Goal: Find specific page/section: Find specific page/section

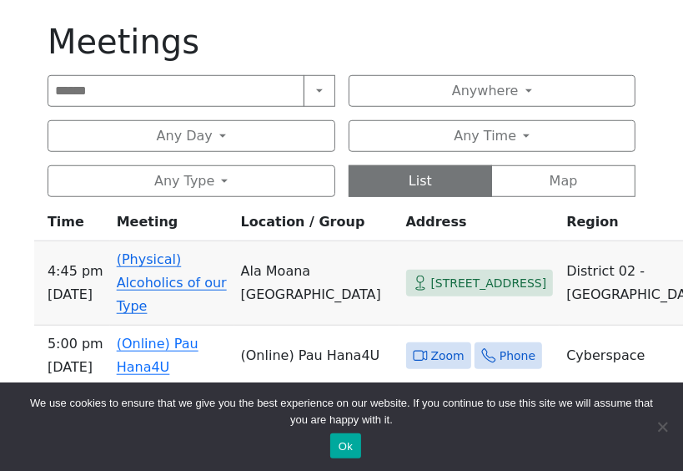
scroll to position [667, 0]
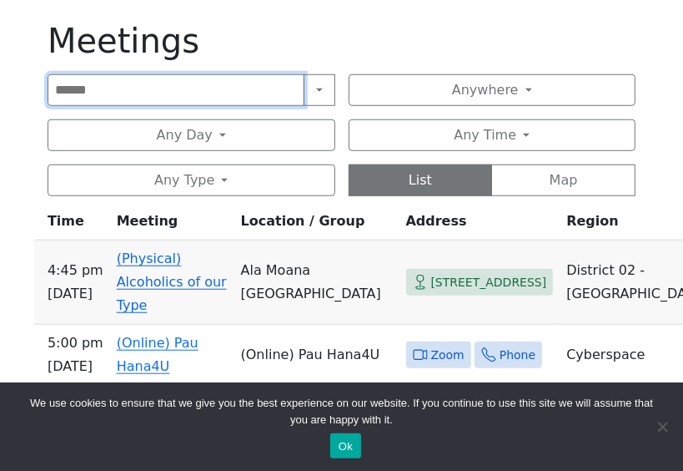
click at [149, 82] on input "Search" at bounding box center [176, 90] width 257 height 32
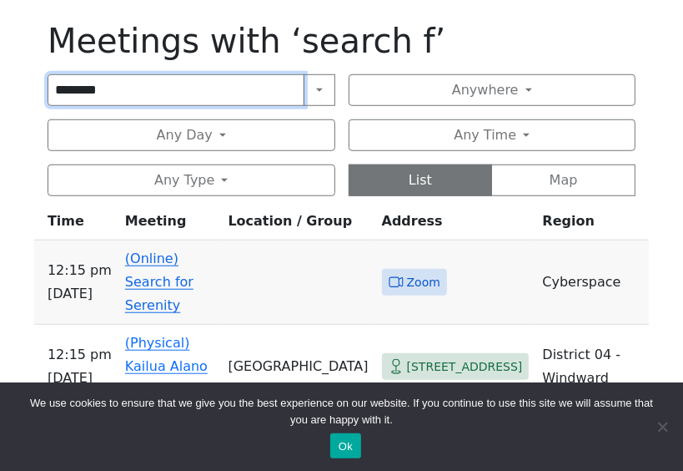
type input "********"
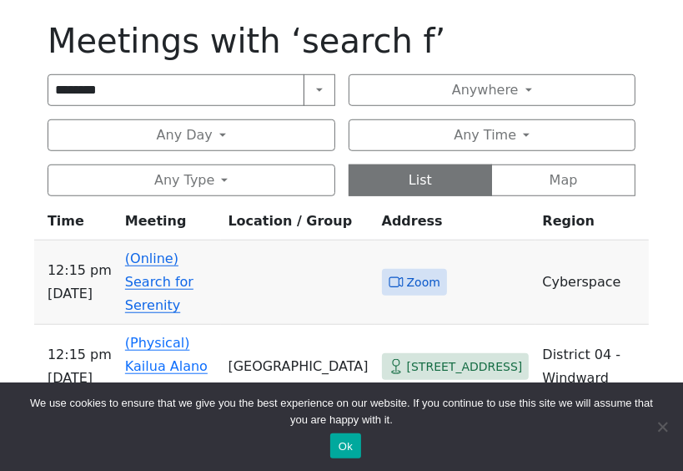
click at [174, 280] on link "(Online) Search for Serenity" at bounding box center [159, 281] width 68 height 63
